Goal: Book appointment/travel/reservation

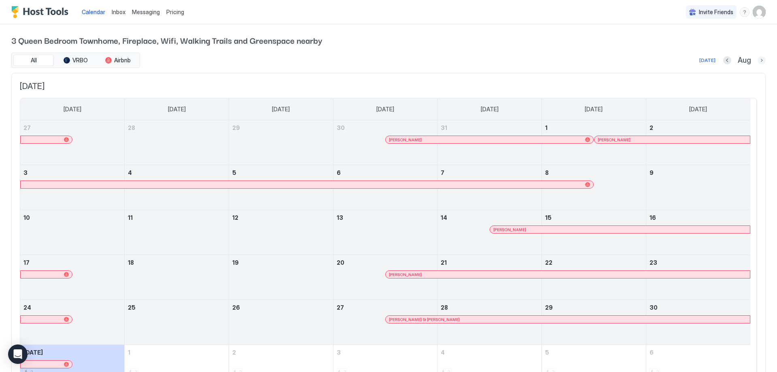
click at [758, 61] on button "Next month" at bounding box center [762, 60] width 8 height 8
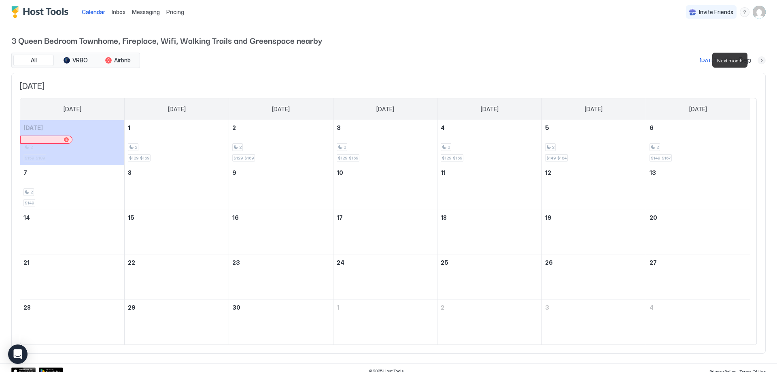
click at [758, 61] on button "Next month" at bounding box center [762, 60] width 8 height 8
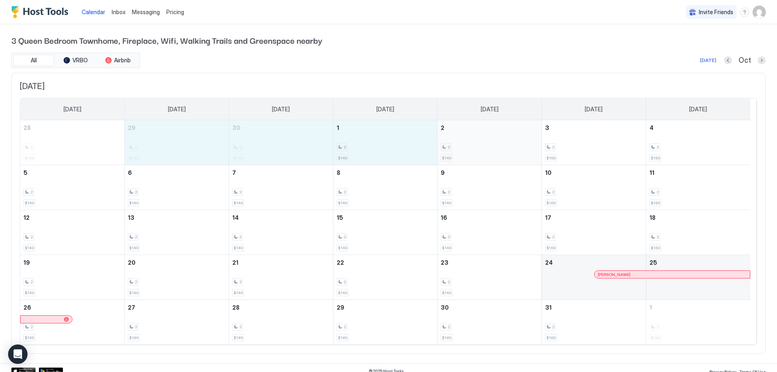
drag, startPoint x: 177, startPoint y: 153, endPoint x: 522, endPoint y: 150, distance: 344.8
click at [522, 150] on tr "28 2 $149 29 2 $149 30 2 $149 1 2 $149 2 2 $149 3 2 $169 4 2 $169" at bounding box center [385, 142] width 730 height 45
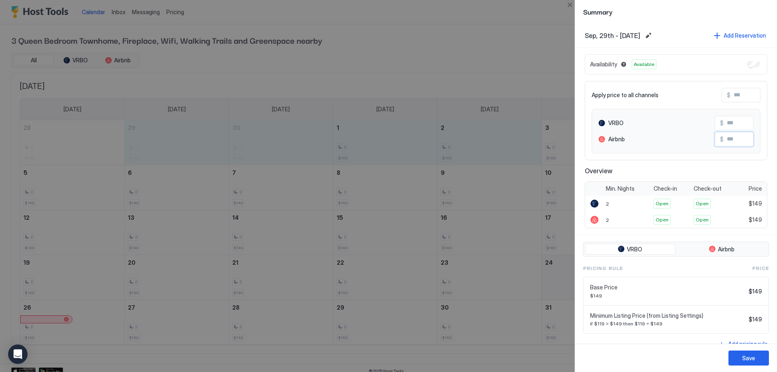
drag, startPoint x: 742, startPoint y: 139, endPoint x: 710, endPoint y: 139, distance: 31.6
click at [715, 139] on div "$" at bounding box center [734, 139] width 39 height 15
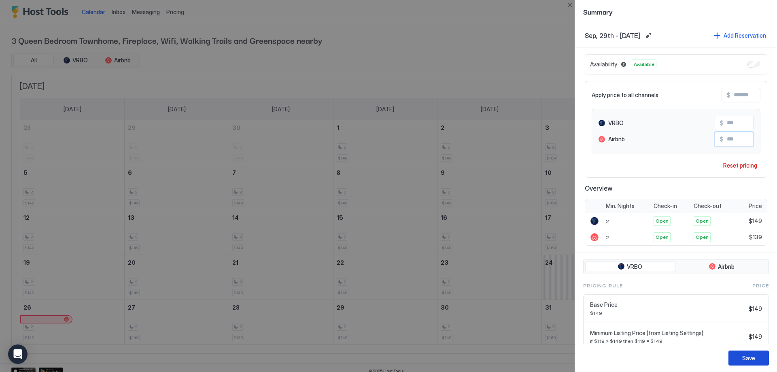
type input "***"
click at [751, 356] on div "Save" at bounding box center [748, 358] width 13 height 8
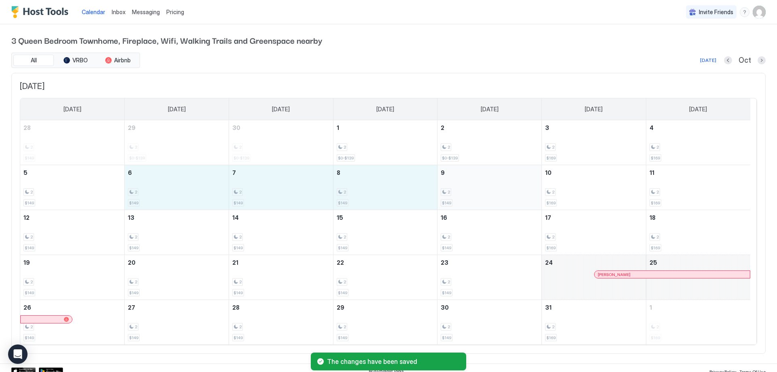
drag, startPoint x: 156, startPoint y: 194, endPoint x: 494, endPoint y: 201, distance: 338.4
click at [494, 201] on tr "5 2 $149 6 2 $149 7 2 $149 8 2 $149 9 2 $149 10 2 $169 11 2 $169" at bounding box center [385, 187] width 730 height 45
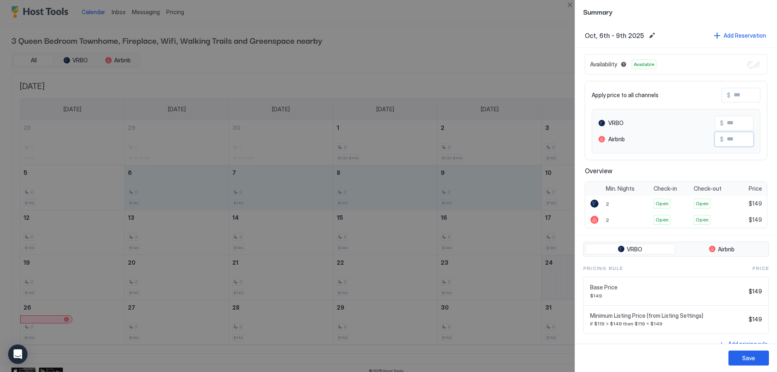
click at [728, 141] on input "Input Field" at bounding box center [756, 139] width 65 height 14
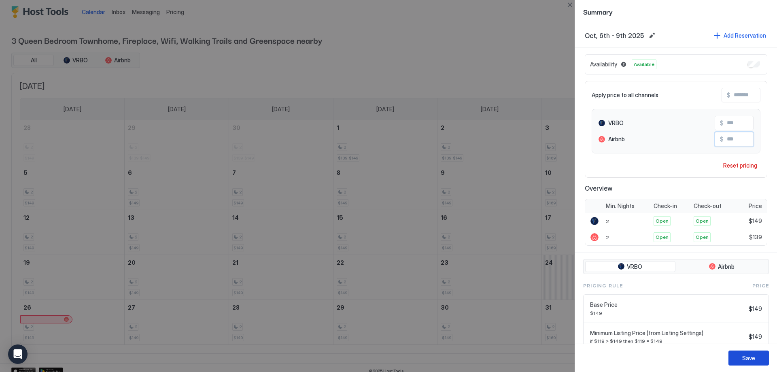
type input "***"
click at [748, 359] on div "Save" at bounding box center [748, 358] width 13 height 8
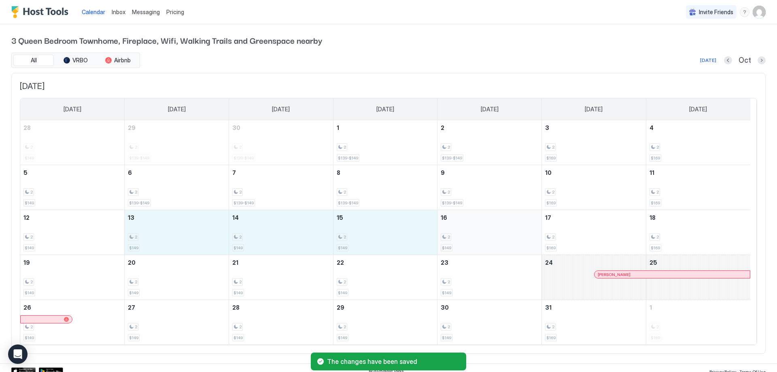
drag, startPoint x: 175, startPoint y: 238, endPoint x: 520, endPoint y: 242, distance: 344.8
click at [520, 242] on tr "12 2 $149 13 2 $149 14 2 $149 15 2 $149 16 2 $149 17 2 $169 18 2 $169" at bounding box center [385, 232] width 730 height 45
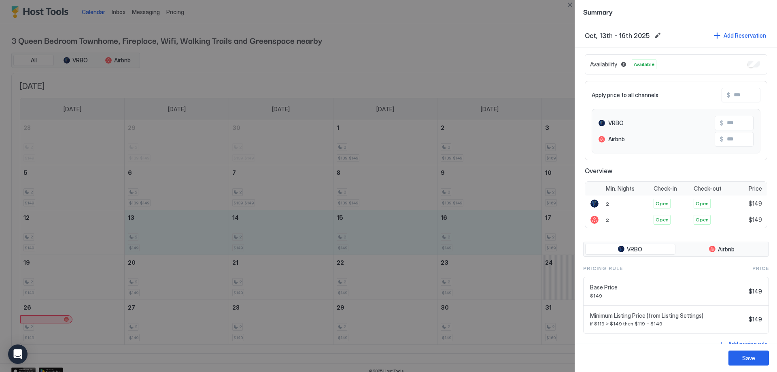
click at [740, 140] on input "Input Field" at bounding box center [756, 139] width 65 height 14
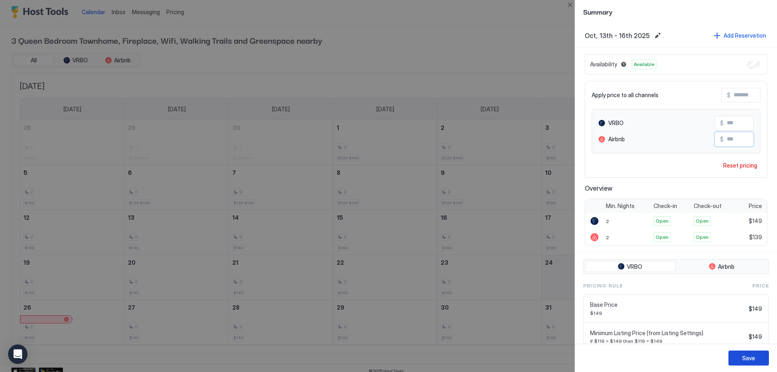
type input "***"
click at [747, 359] on div "Save" at bounding box center [748, 358] width 13 height 8
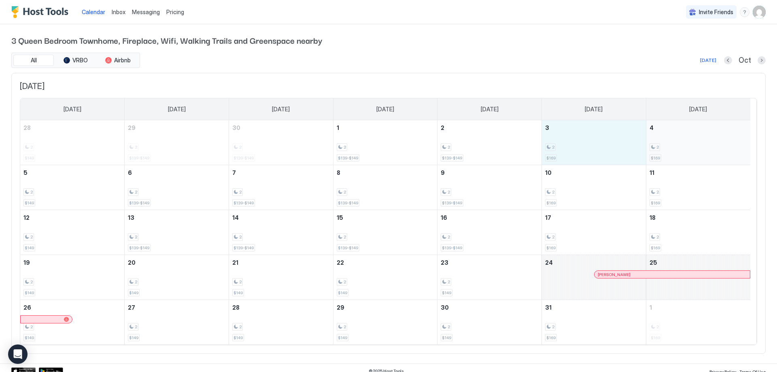
drag, startPoint x: 580, startPoint y: 151, endPoint x: 684, endPoint y: 158, distance: 103.9
click at [684, 158] on tr "28 2 $149 29 2 $139-$149 30 2 $139-$149 1 2 $139-$149 2 2 $139-$149 3 2 $169 4 …" at bounding box center [385, 142] width 730 height 45
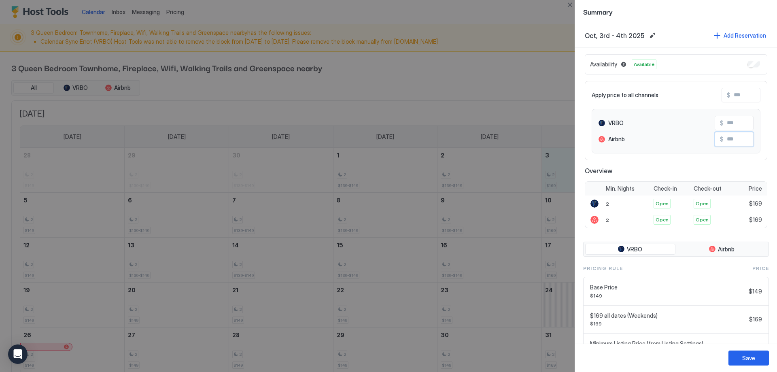
click at [733, 142] on input "Input Field" at bounding box center [756, 139] width 65 height 14
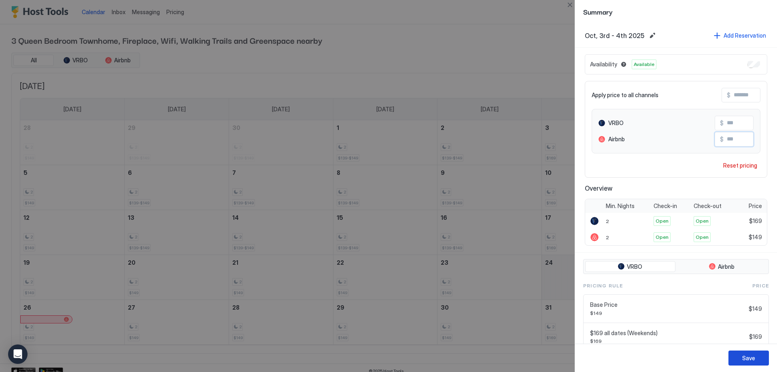
type input "***"
click at [762, 353] on button "Save" at bounding box center [748, 357] width 40 height 15
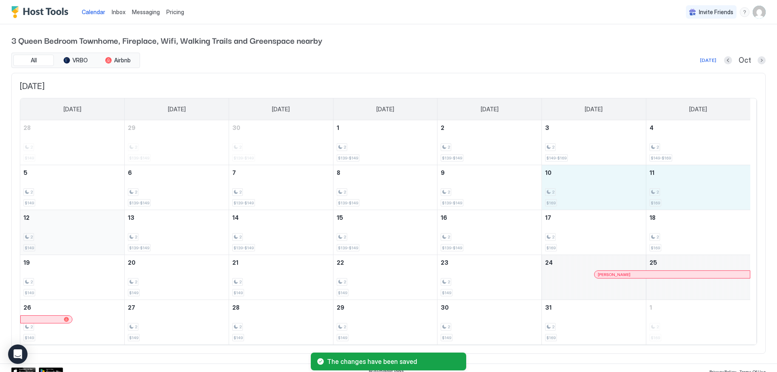
drag, startPoint x: 590, startPoint y: 181, endPoint x: 81, endPoint y: 239, distance: 512.8
click at [81, 239] on tbody "28 2 $149 29 2 $139-$149 30 2 $139-$149 1 2 $139-$149 2 2 $139-$149 3 2 $149-$1…" at bounding box center [385, 232] width 730 height 224
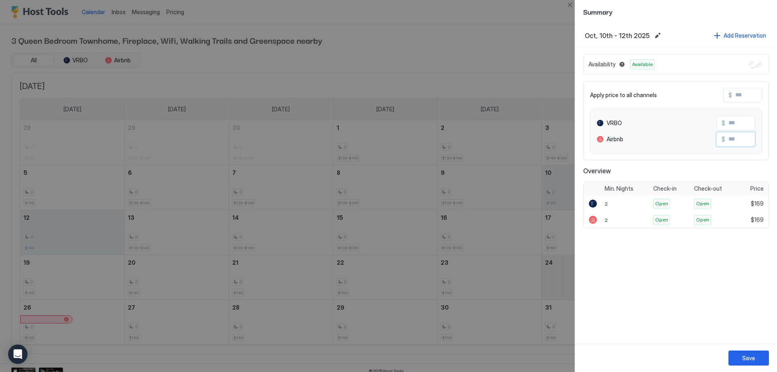
click at [748, 141] on input "Input Field" at bounding box center [757, 139] width 65 height 14
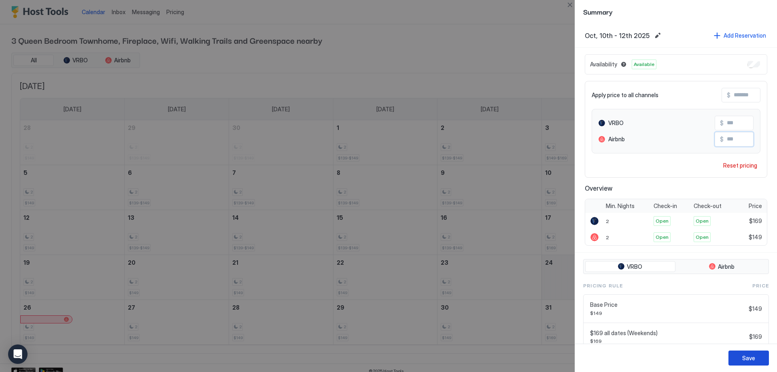
type input "***"
click at [756, 357] on button "Save" at bounding box center [748, 357] width 40 height 15
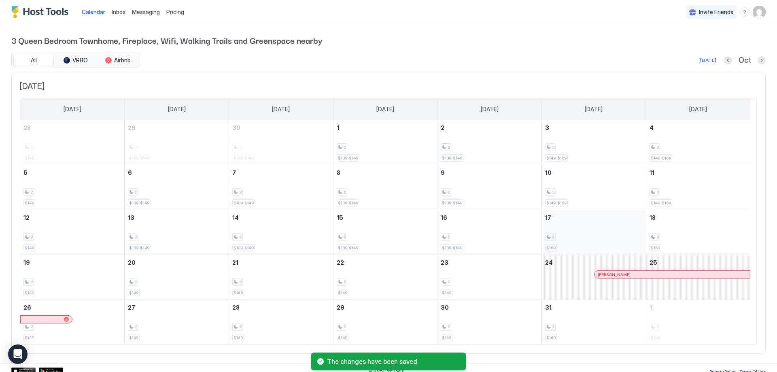
click at [603, 242] on div "2 $169" at bounding box center [594, 232] width 98 height 38
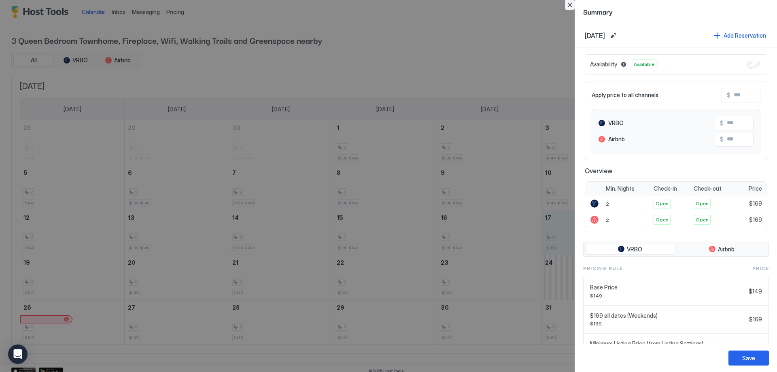
click at [572, 6] on button "Close" at bounding box center [570, 5] width 10 height 10
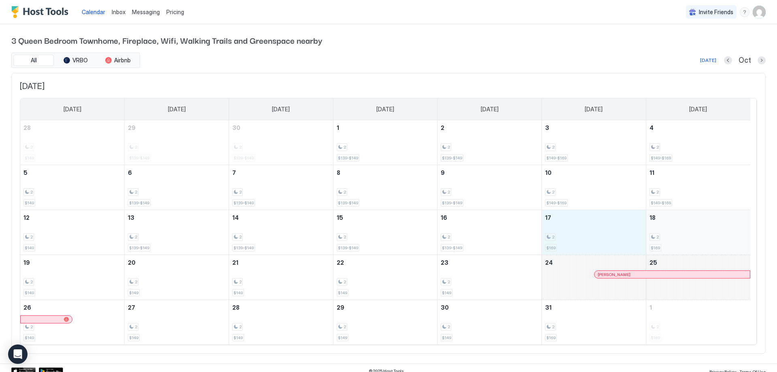
drag, startPoint x: 582, startPoint y: 229, endPoint x: 676, endPoint y: 229, distance: 94.3
click at [676, 229] on tr "12 2 $149 13 2 $139-$149 14 2 $139-$149 15 2 $139-$149 16 2 $139-$149 17 2 $169…" at bounding box center [385, 232] width 730 height 45
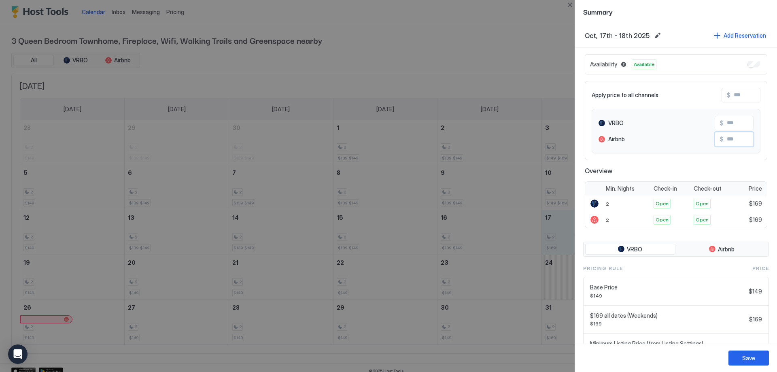
click at [735, 143] on input "Input Field" at bounding box center [756, 139] width 65 height 14
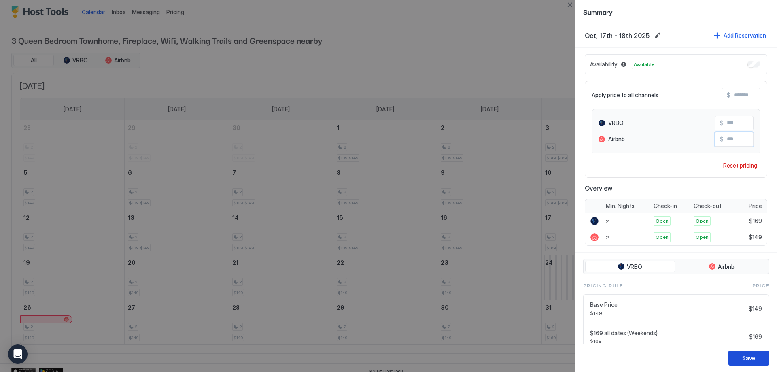
type input "***"
click at [759, 360] on button "Save" at bounding box center [748, 357] width 40 height 15
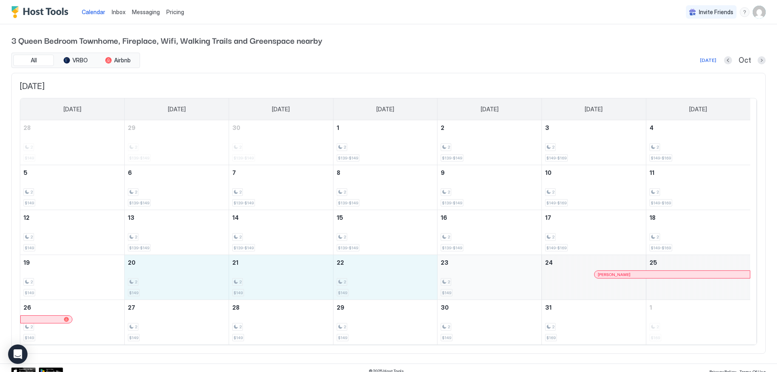
drag, startPoint x: 196, startPoint y: 285, endPoint x: 461, endPoint y: 285, distance: 264.7
click at [461, 285] on tr "19 2 $149 20 2 $149 21 2 $149 22 2 $149 23 2 $149 24 [PERSON_NAME] 25" at bounding box center [385, 277] width 730 height 45
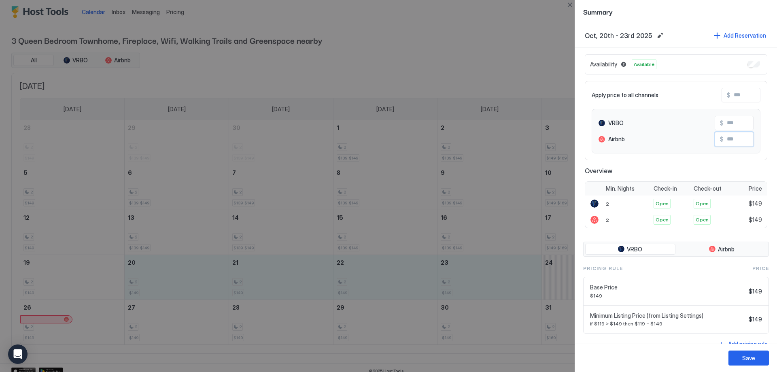
click at [745, 138] on input "Input Field" at bounding box center [756, 139] width 65 height 14
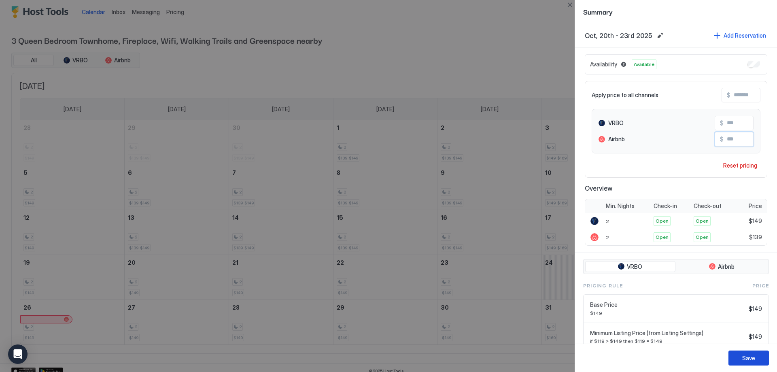
type input "***"
click at [759, 360] on button "Save" at bounding box center [748, 357] width 40 height 15
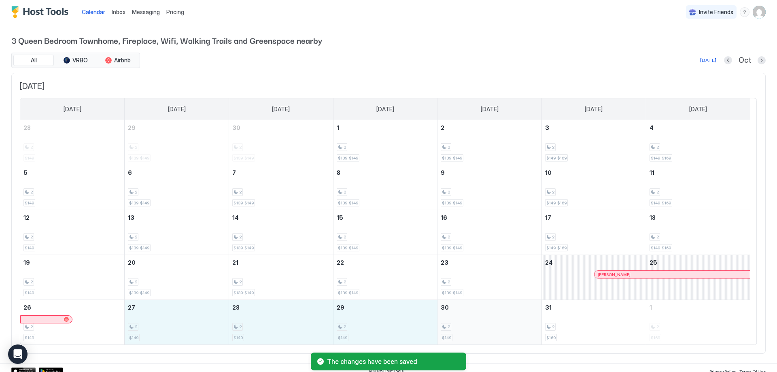
drag, startPoint x: 148, startPoint y: 334, endPoint x: 498, endPoint y: 330, distance: 350.1
click at [498, 330] on tr "26 2 $149 27 2 $149 28 2 $149 29 2 $149 30 2 $149 31 2 $169 1 2 $169" at bounding box center [385, 322] width 730 height 45
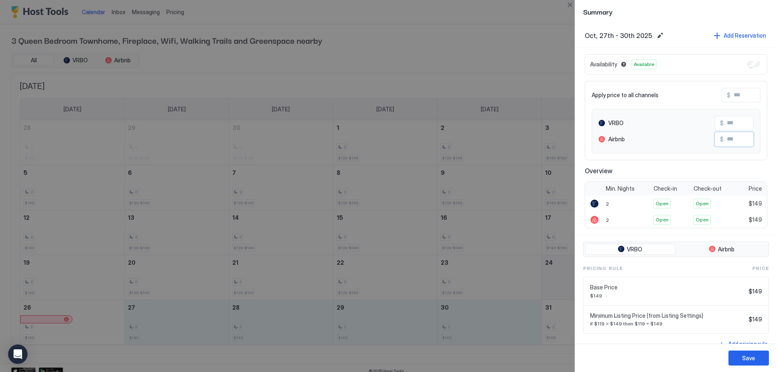
click at [740, 144] on input "Input Field" at bounding box center [756, 139] width 65 height 14
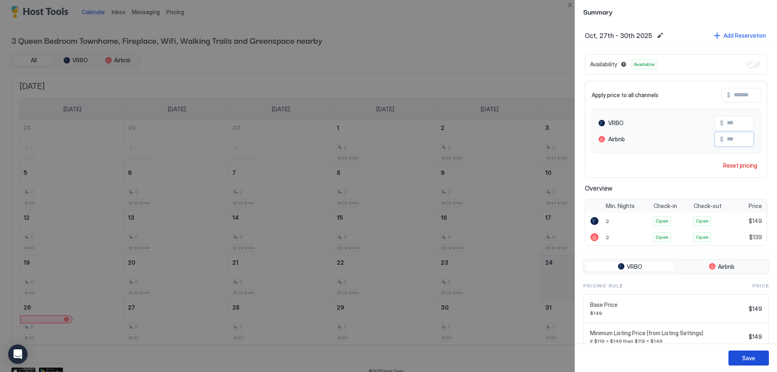
type input "***"
click at [750, 357] on div "Save" at bounding box center [748, 358] width 13 height 8
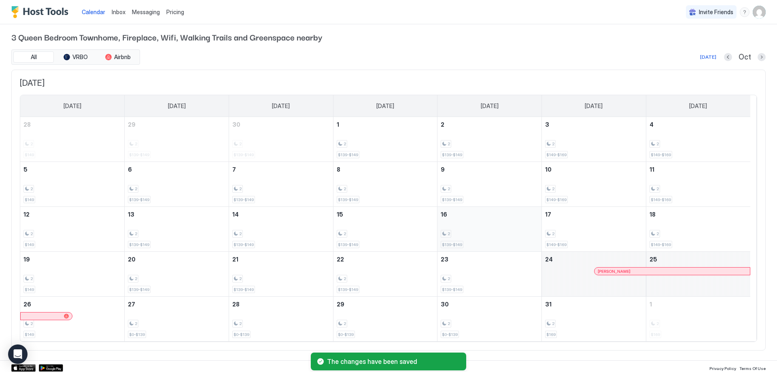
scroll to position [6, 0]
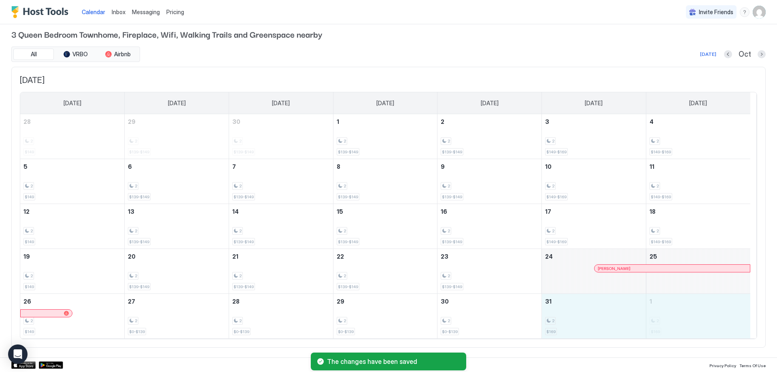
drag, startPoint x: 596, startPoint y: 313, endPoint x: 692, endPoint y: 308, distance: 95.6
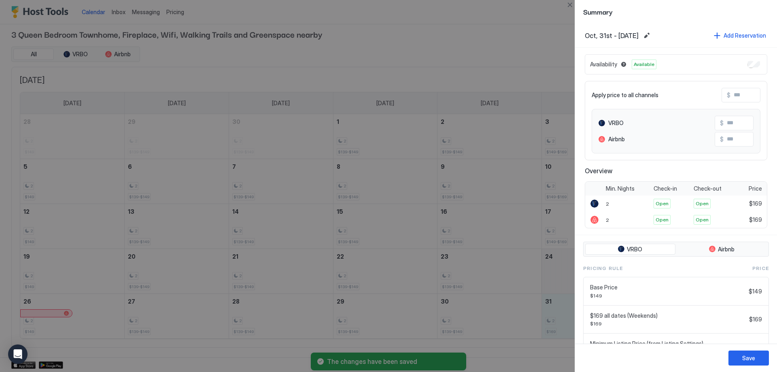
click at [730, 136] on input "Input Field" at bounding box center [756, 139] width 65 height 14
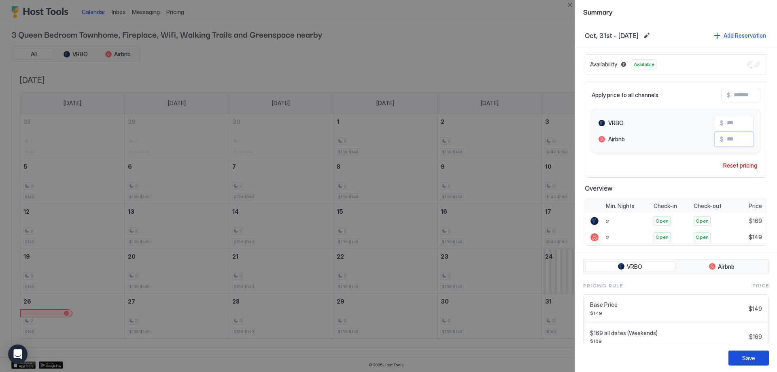
type input "***"
click at [754, 361] on div "Save" at bounding box center [748, 358] width 13 height 8
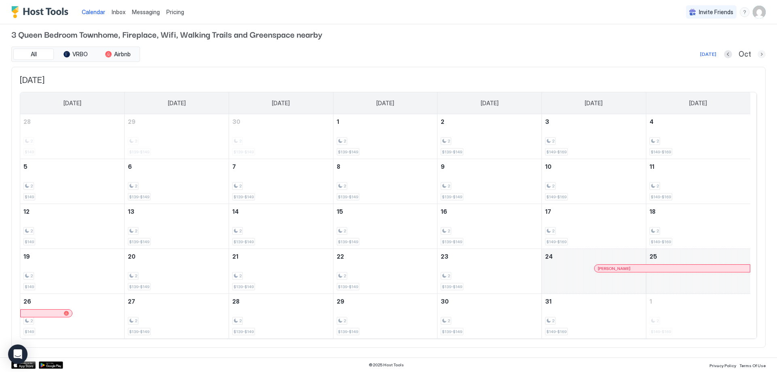
click at [758, 53] on button "Next month" at bounding box center [762, 54] width 8 height 8
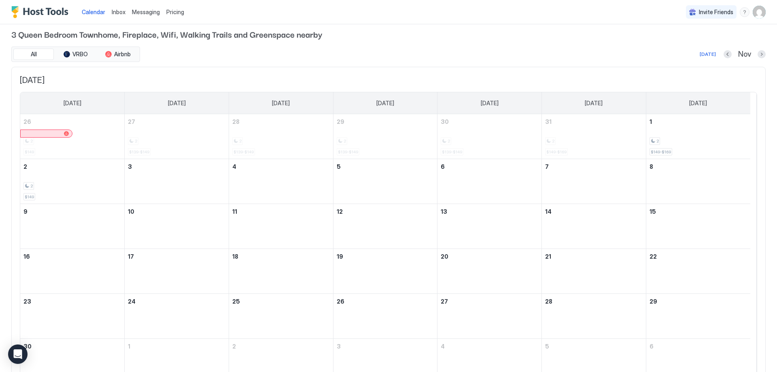
scroll to position [0, 0]
